Goal: Task Accomplishment & Management: Complete application form

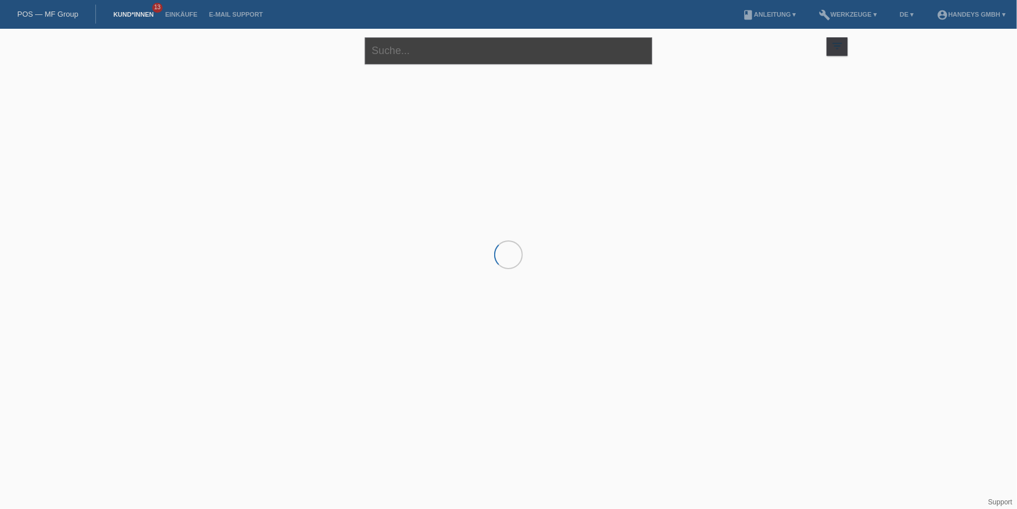
click at [384, 46] on input "text" at bounding box center [508, 50] width 287 height 27
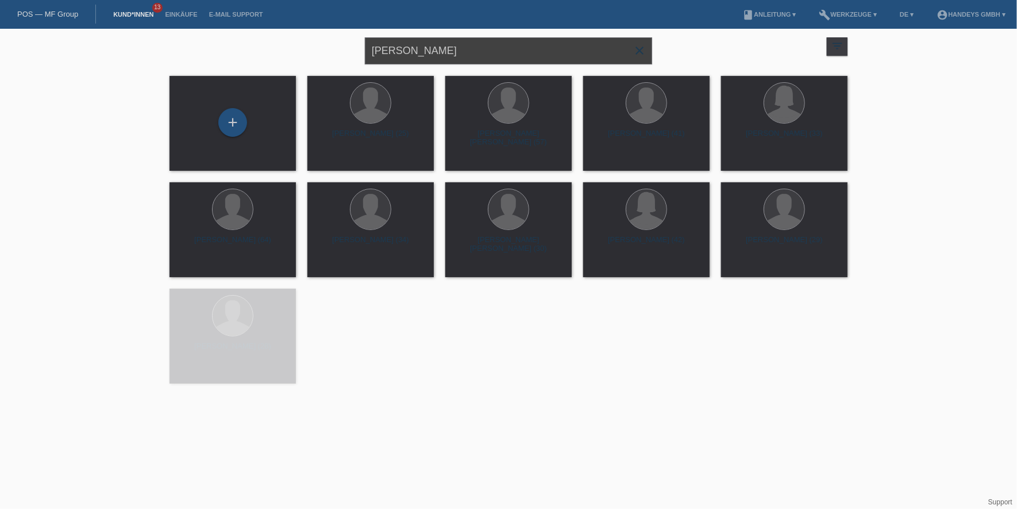
type input "kaufmann"
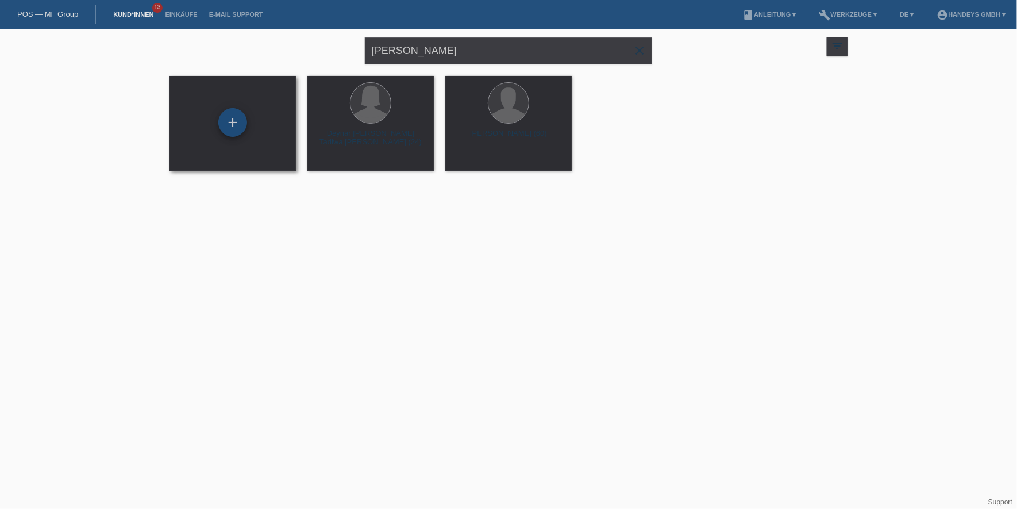
click at [234, 116] on div "+" at bounding box center [232, 122] width 29 height 29
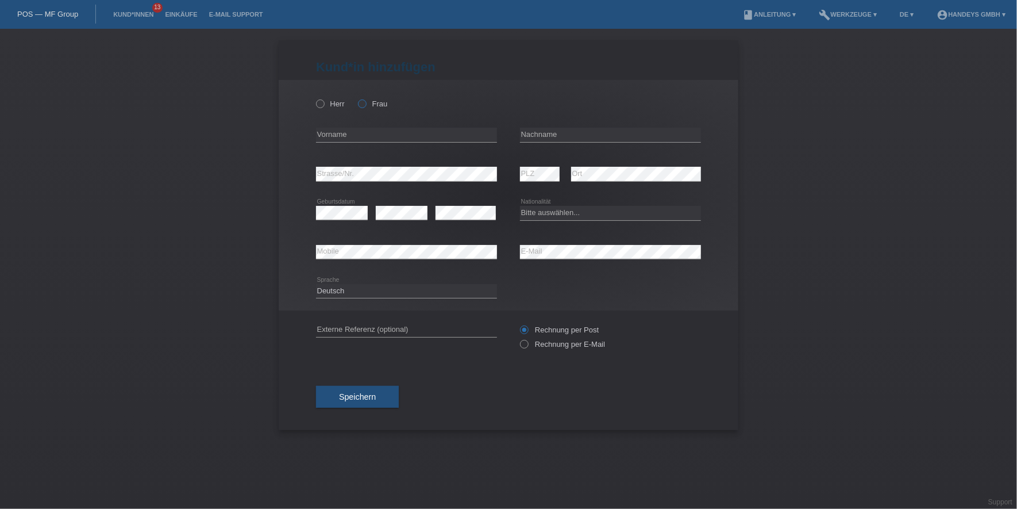
click at [372, 106] on label "Frau" at bounding box center [372, 103] width 29 height 9
click at [366, 106] on input "Frau" at bounding box center [361, 102] width 7 height 7
radio input "true"
drag, startPoint x: 389, startPoint y: 133, endPoint x: 398, endPoint y: 131, distance: 10.0
click at [398, 131] on input "text" at bounding box center [406, 135] width 181 height 14
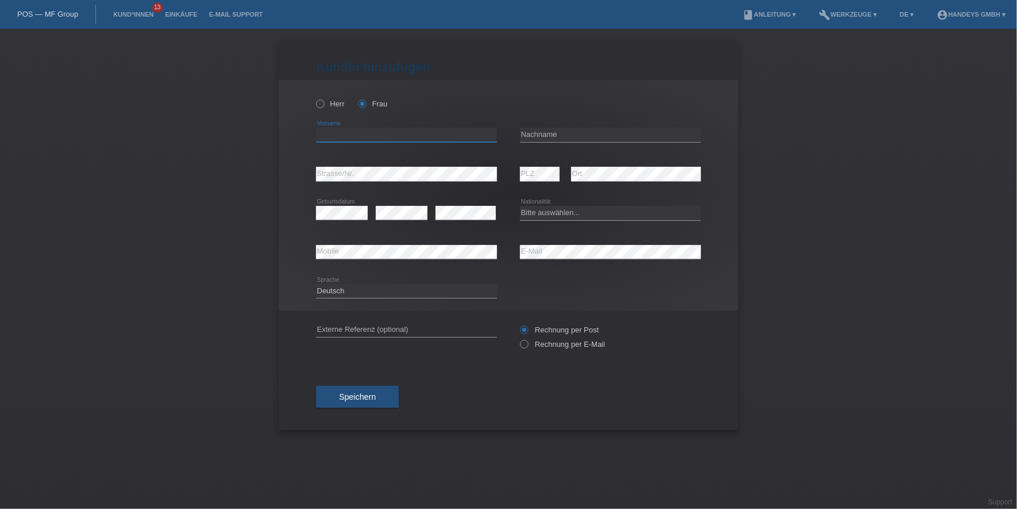
paste input "[PERSON_NAME]"
type input "[PERSON_NAME]"
click at [552, 126] on div "error Nachname" at bounding box center [610, 135] width 181 height 39
click at [552, 130] on input "text" at bounding box center [610, 135] width 181 height 14
paste input "Kaufmann"
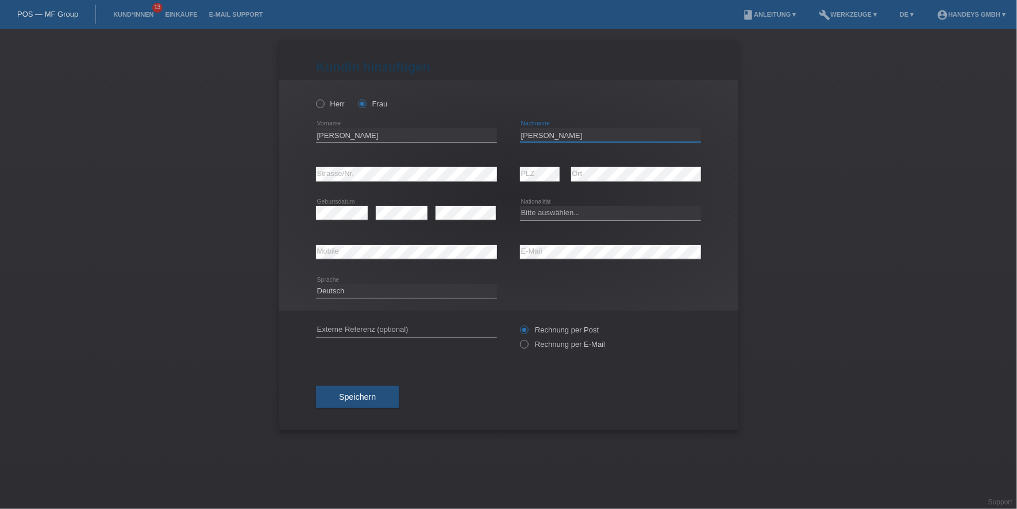
type input "Kaufmann"
select select "CH"
click at [351, 258] on div "error Mobile" at bounding box center [406, 252] width 181 height 15
click at [347, 339] on div "error Externe Referenz (optional)" at bounding box center [406, 329] width 181 height 39
click at [374, 328] on input "text" at bounding box center [406, 329] width 181 height 14
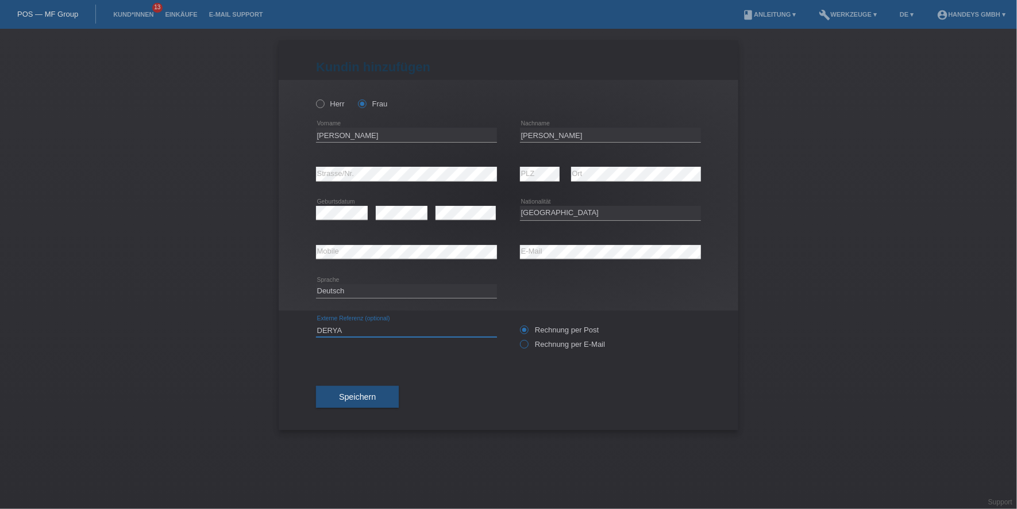
type input "DERYA"
click at [547, 347] on label "Rechnung per E-Mail" at bounding box center [562, 344] width 85 height 9
click at [528, 347] on input "Rechnung per E-Mail" at bounding box center [523, 347] width 7 height 14
radio input "true"
click at [332, 392] on button "Speichern" at bounding box center [357, 397] width 83 height 22
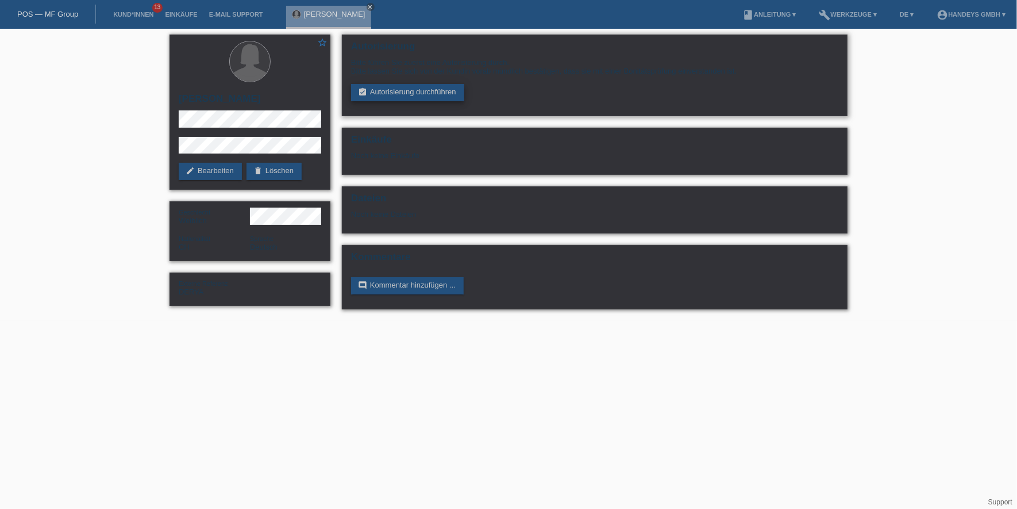
click at [416, 96] on link "assignment_turned_in Autorisierung durchführen" at bounding box center [407, 92] width 113 height 17
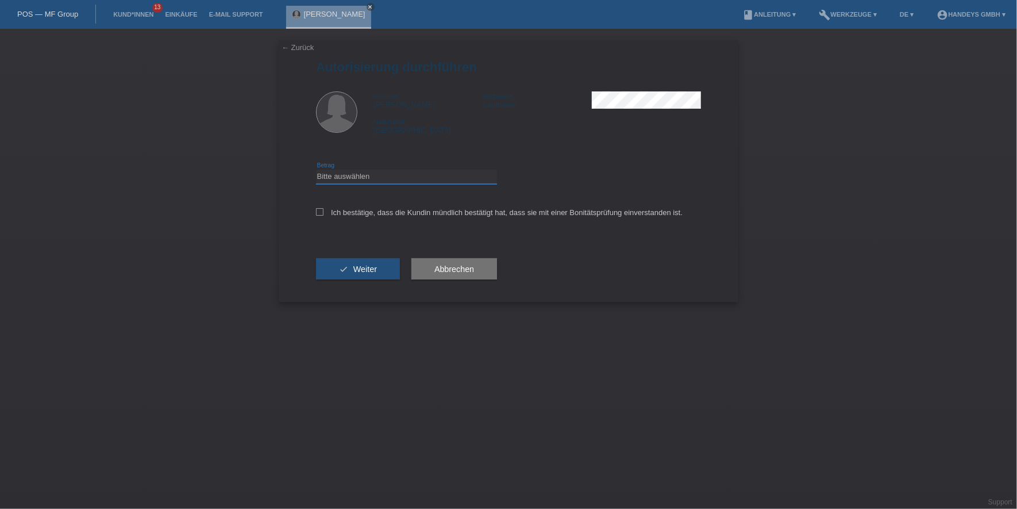
click at [362, 174] on select "Bitte auswählen CHF 1.00 - CHF 499.00 CHF 500.00 - CHF 1'999.00 CHF 2'000.00 - …" at bounding box center [406, 177] width 181 height 14
select select "3"
click at [316, 170] on select "Bitte auswählen CHF 1.00 - CHF 499.00 CHF 500.00 - CHF 1'999.00 CHF 2'000.00 - …" at bounding box center [406, 177] width 181 height 14
click at [368, 214] on label "Ich bestätige, dass die Kundin mündlich bestätigt hat, dass sie mit einer Bonit…" at bounding box center [499, 212] width 367 height 9
click at [324, 214] on input "Ich bestätige, dass die Kundin mündlich bestätigt hat, dass sie mit einer Bonit…" at bounding box center [319, 211] width 7 height 7
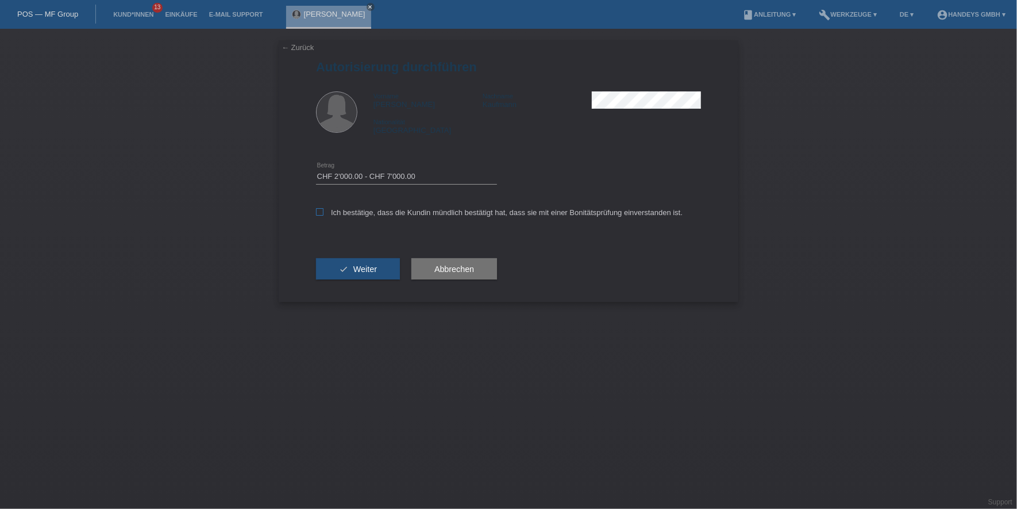
checkbox input "true"
click at [358, 267] on span "Weiter" at bounding box center [366, 268] width 24 height 9
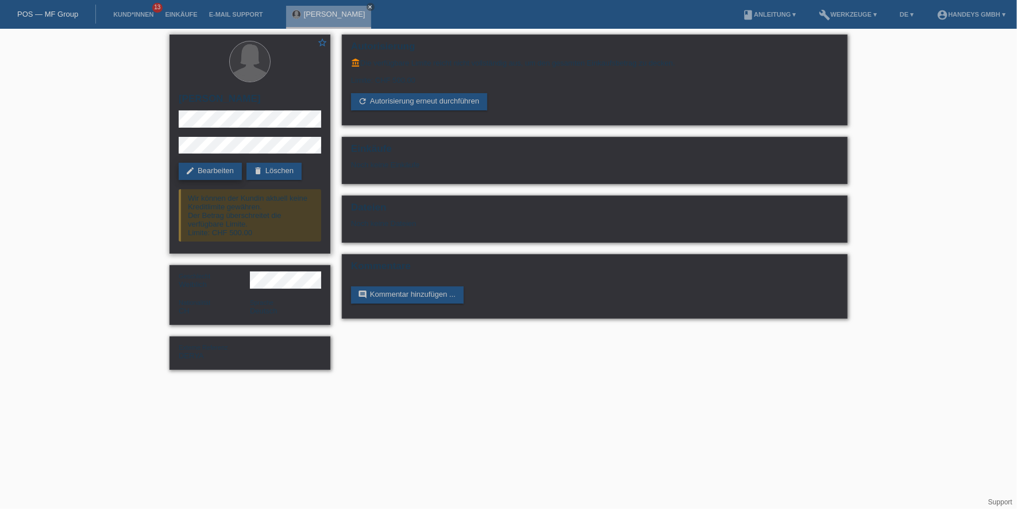
click at [220, 166] on link "edit Bearbeiten" at bounding box center [210, 171] width 63 height 17
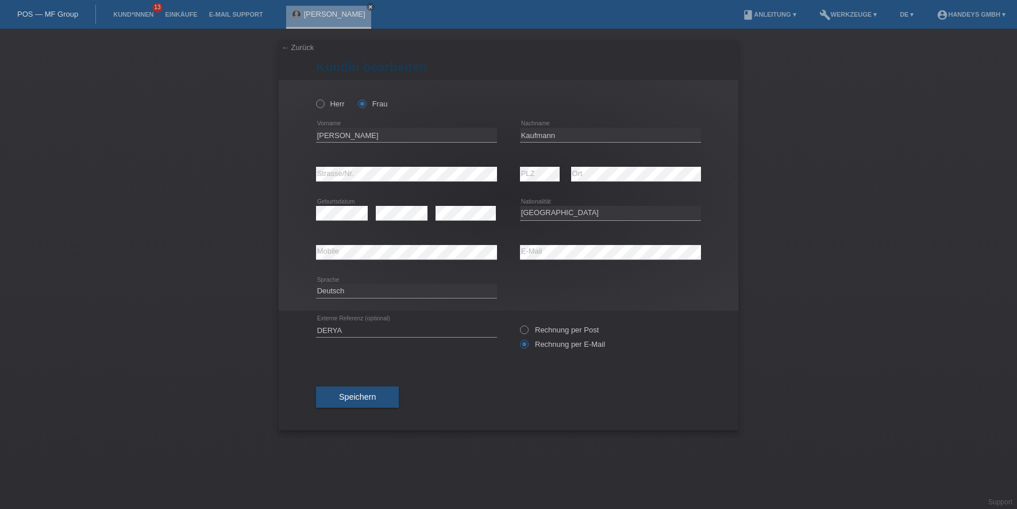
select select "CH"
click at [508, 252] on div "error Mobile error E-Mail" at bounding box center [508, 252] width 385 height 39
